Goal: Task Accomplishment & Management: Use online tool/utility

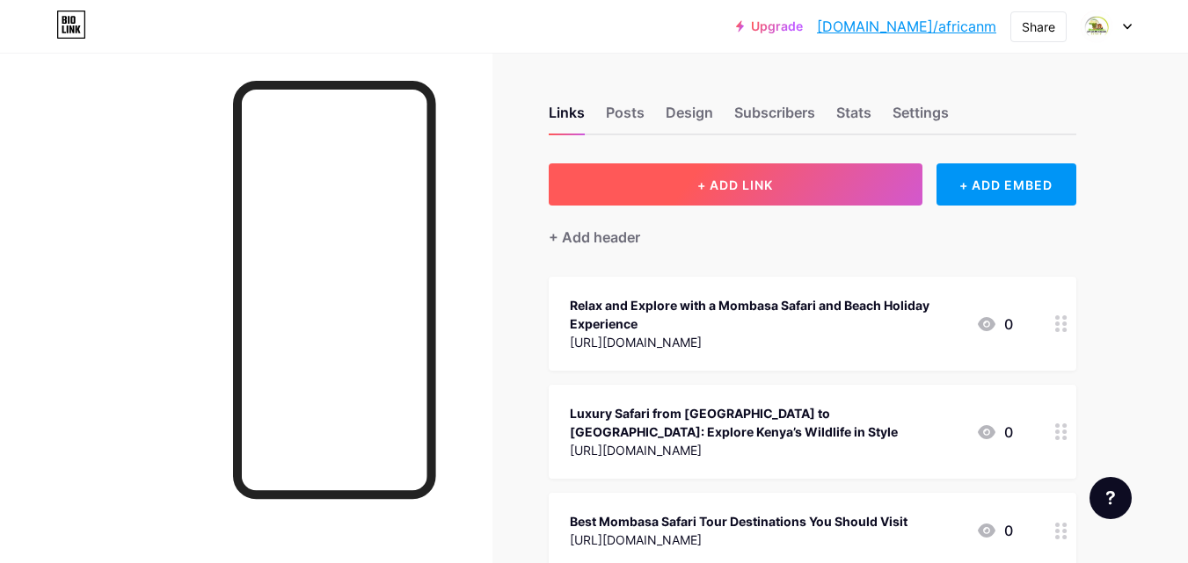
click at [708, 188] on span "+ ADD LINK" at bounding box center [735, 185] width 76 height 15
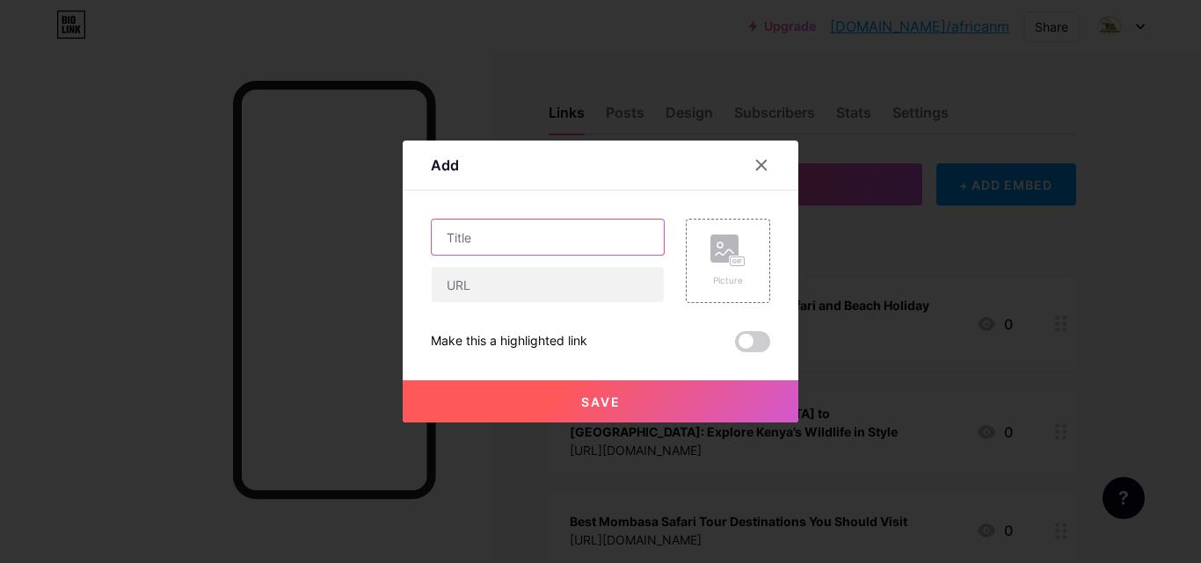
click at [481, 231] on input "text" at bounding box center [548, 237] width 232 height 35
paste input "Wildlife Encounters and Beach Bliss – [GEOGRAPHIC_DATA] Safari and [GEOGRAPHIC_…"
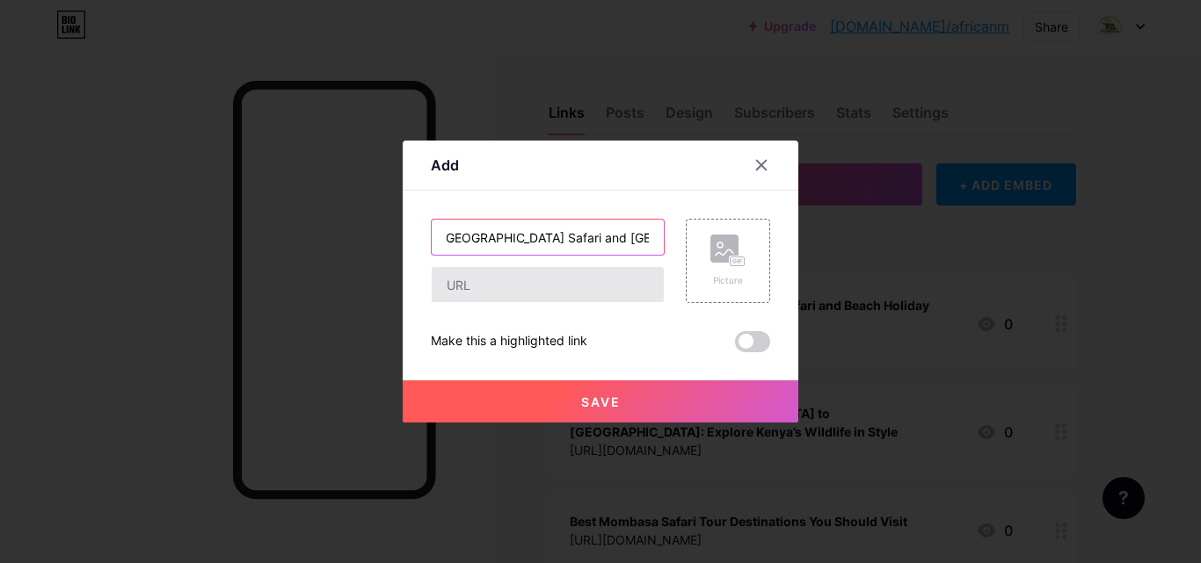
type input "Wildlife Encounters and Beach Bliss – [GEOGRAPHIC_DATA] Safari and [GEOGRAPHIC_…"
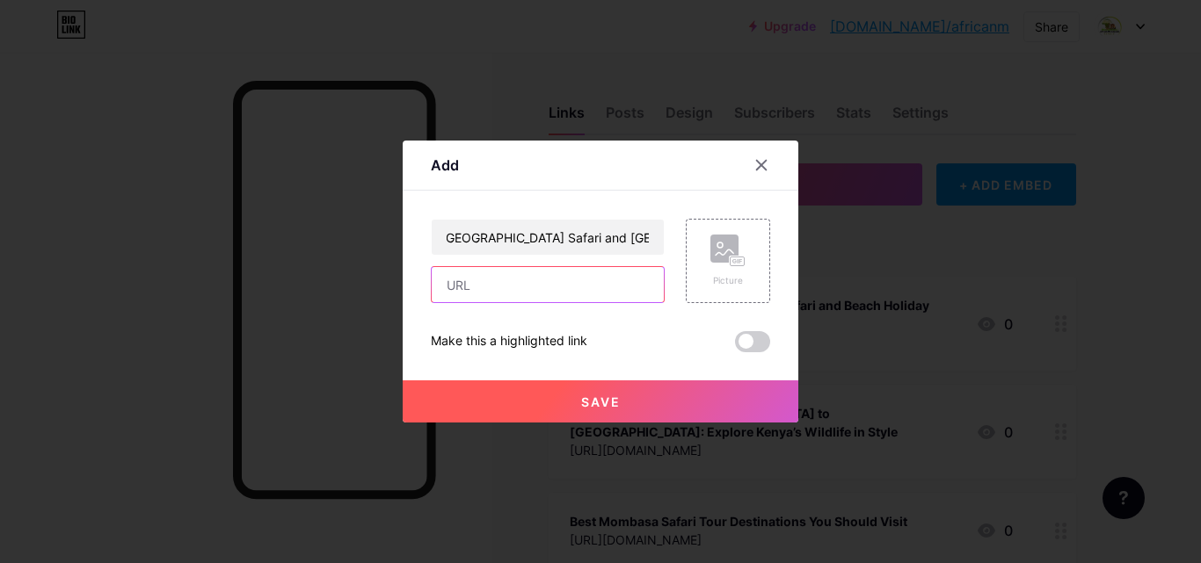
click at [488, 290] on input "text" at bounding box center [548, 284] width 232 height 35
paste input "[URL][DOMAIN_NAME]"
type input "[URL][DOMAIN_NAME]"
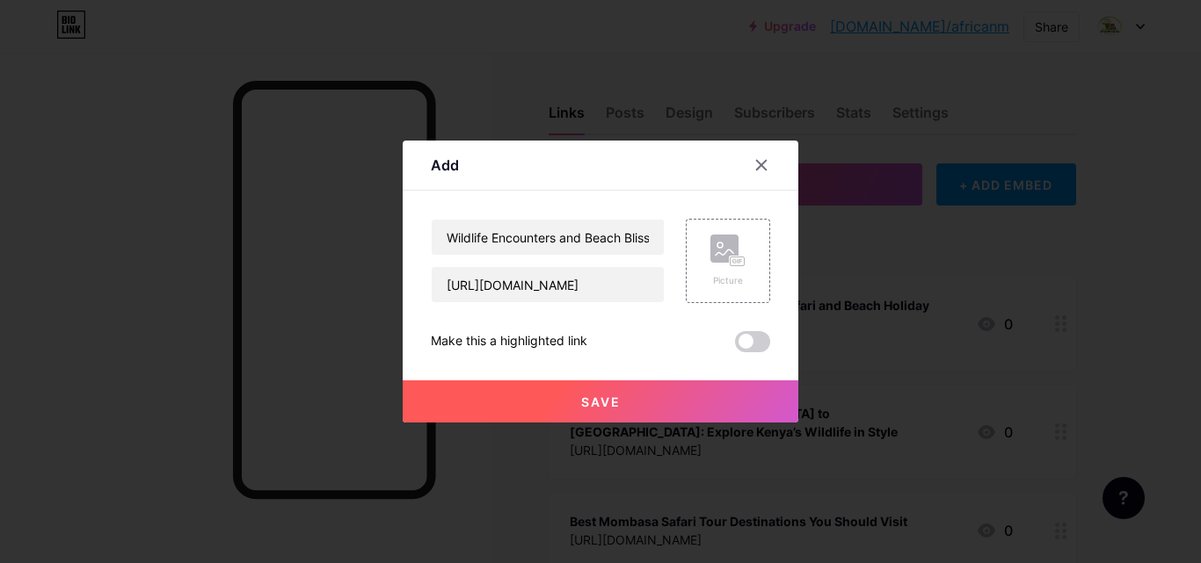
click at [592, 403] on span "Save" at bounding box center [601, 402] width 40 height 15
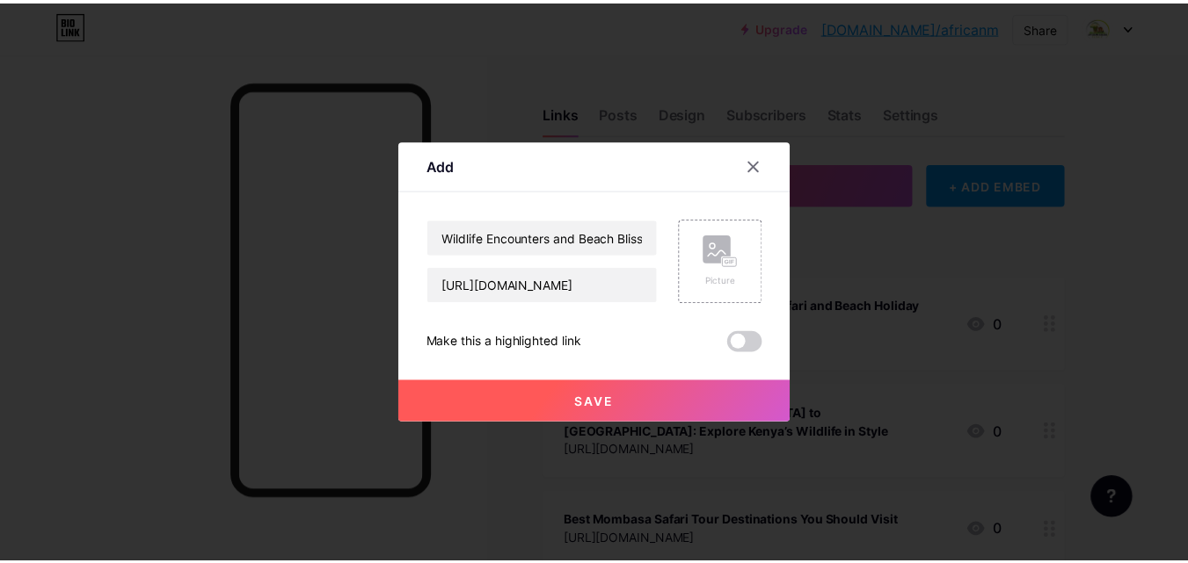
scroll to position [0, 0]
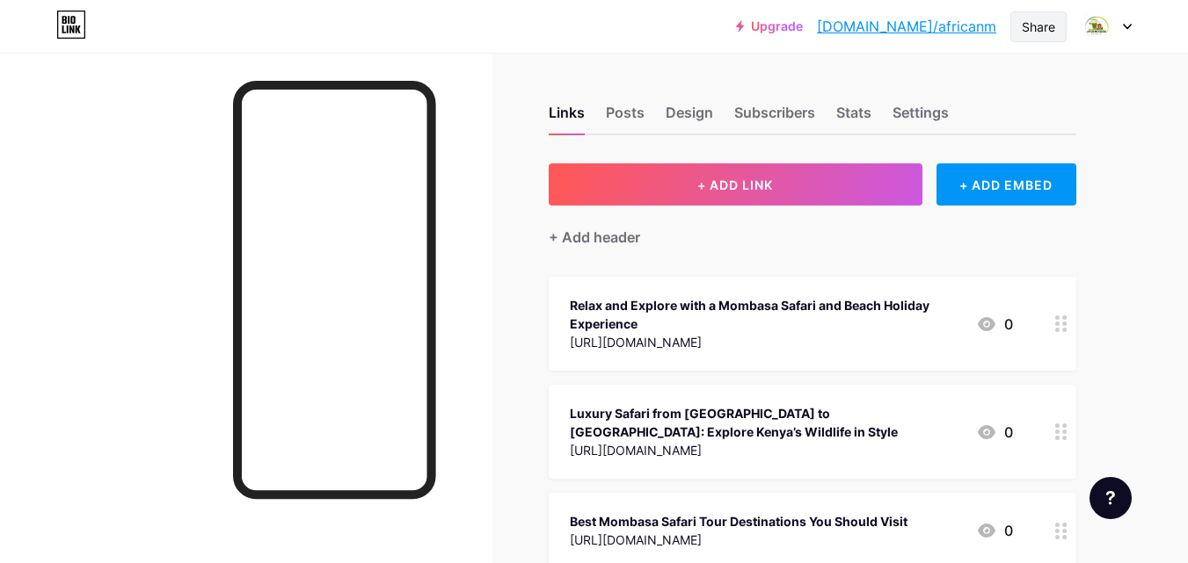
click at [1043, 22] on div "Share" at bounding box center [1037, 27] width 33 height 18
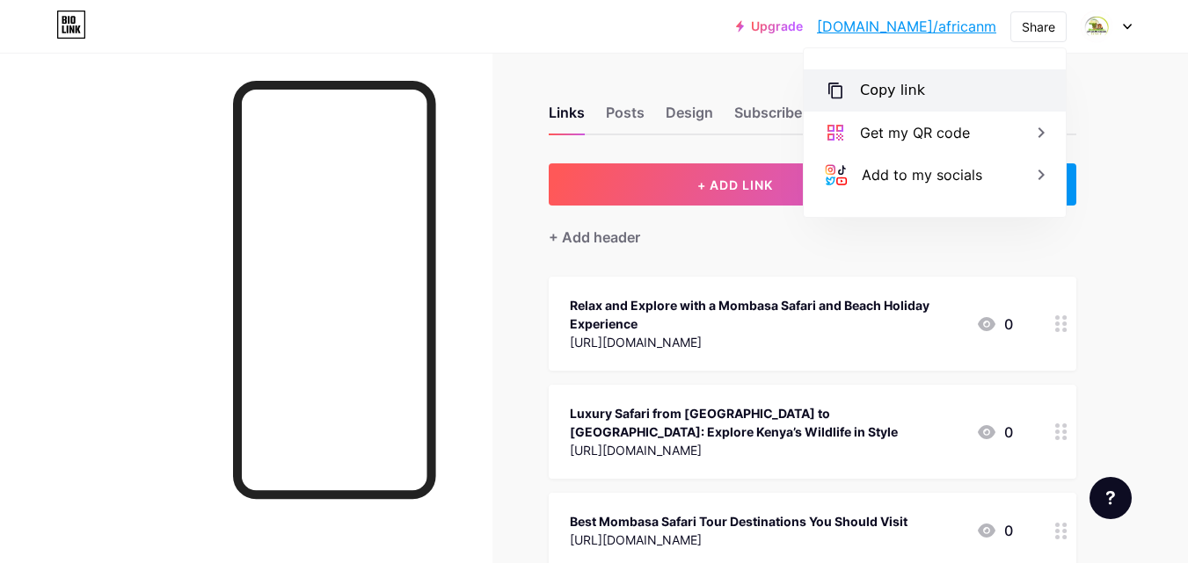
click at [896, 91] on div "Copy link" at bounding box center [892, 90] width 65 height 21
